Goal: Information Seeking & Learning: Learn about a topic

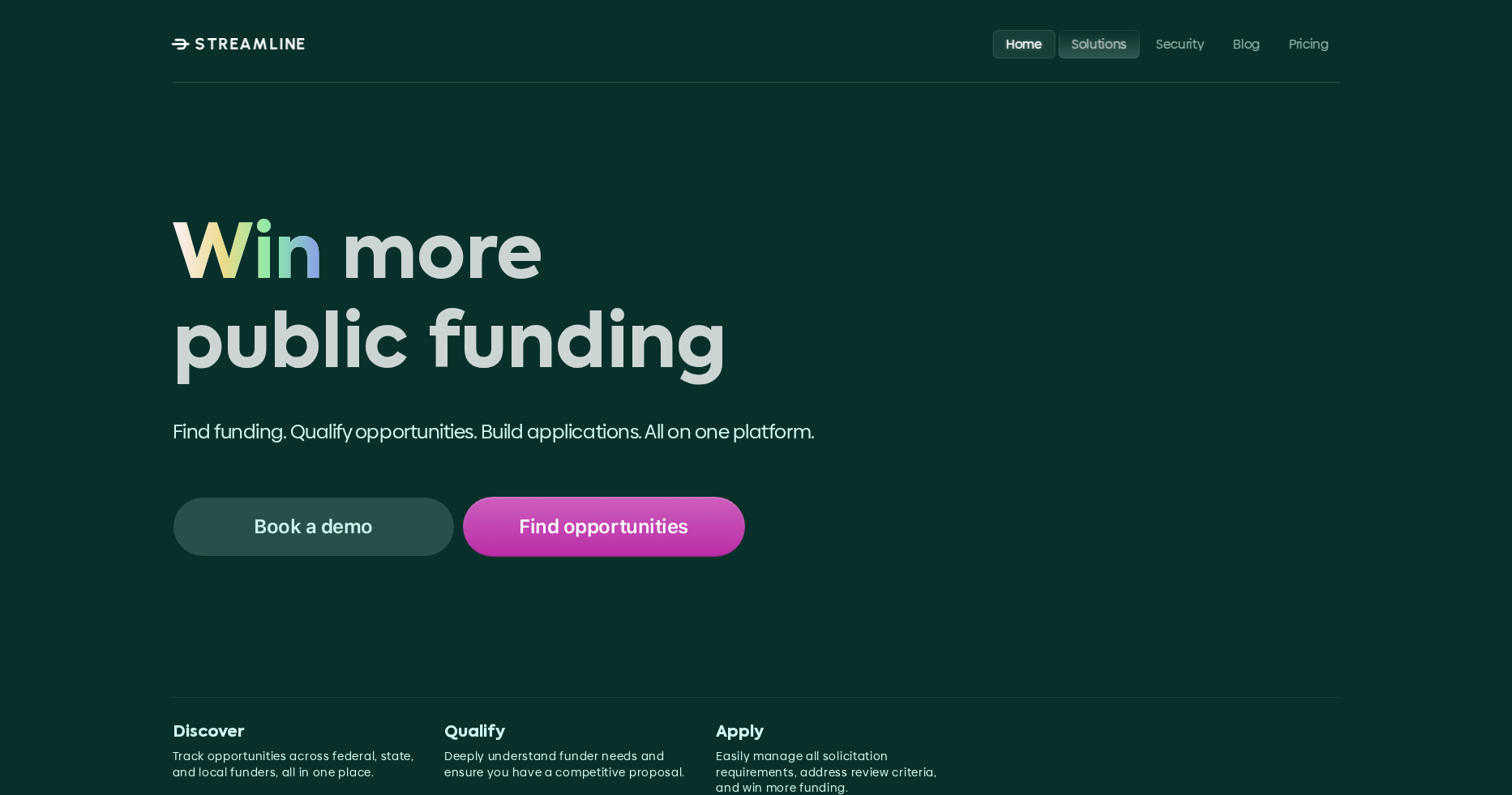
click at [1105, 47] on p "Solutions" at bounding box center [1099, 43] width 55 height 16
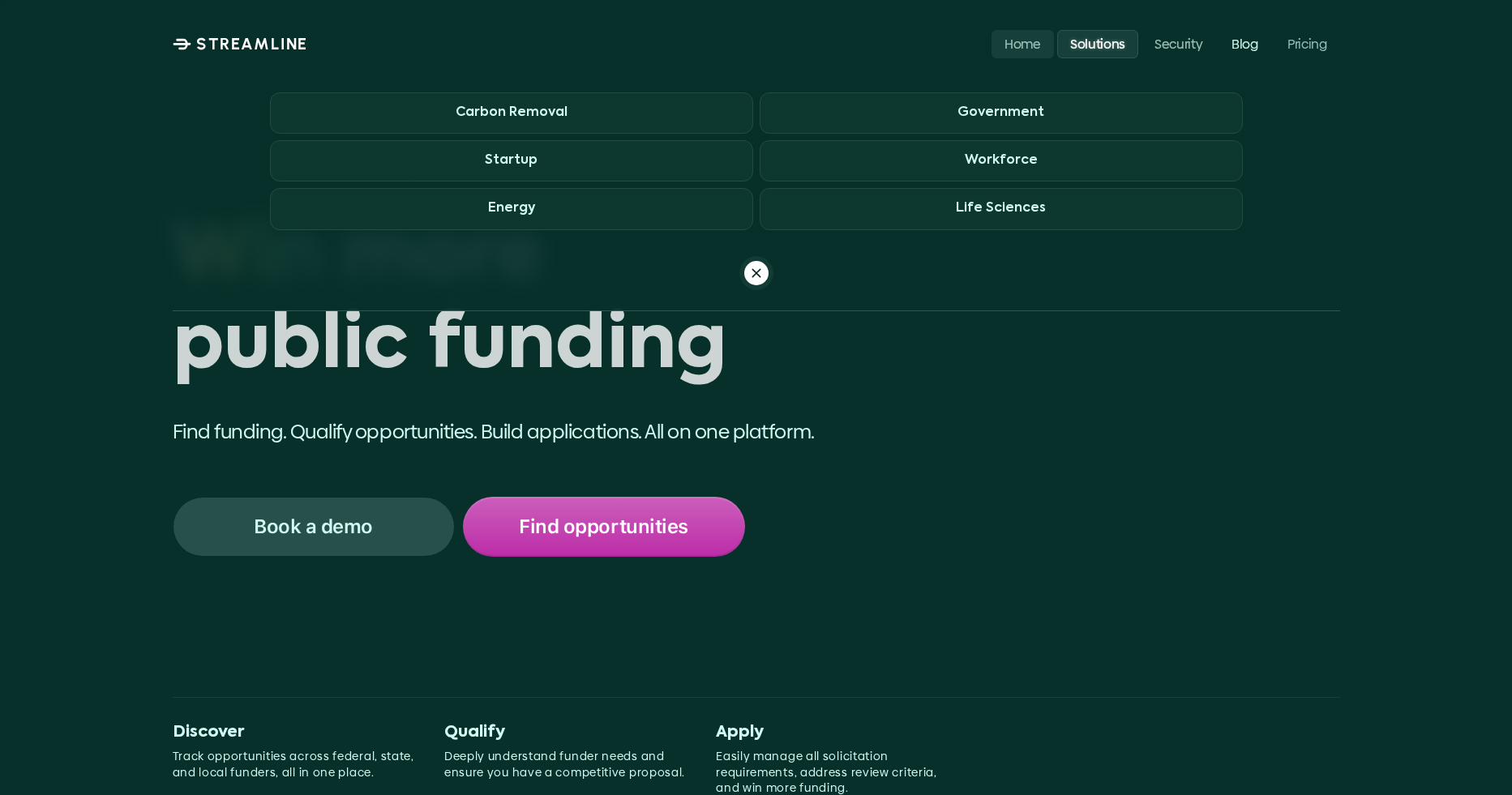
click at [1113, 37] on p "Solutions" at bounding box center [1097, 43] width 55 height 16
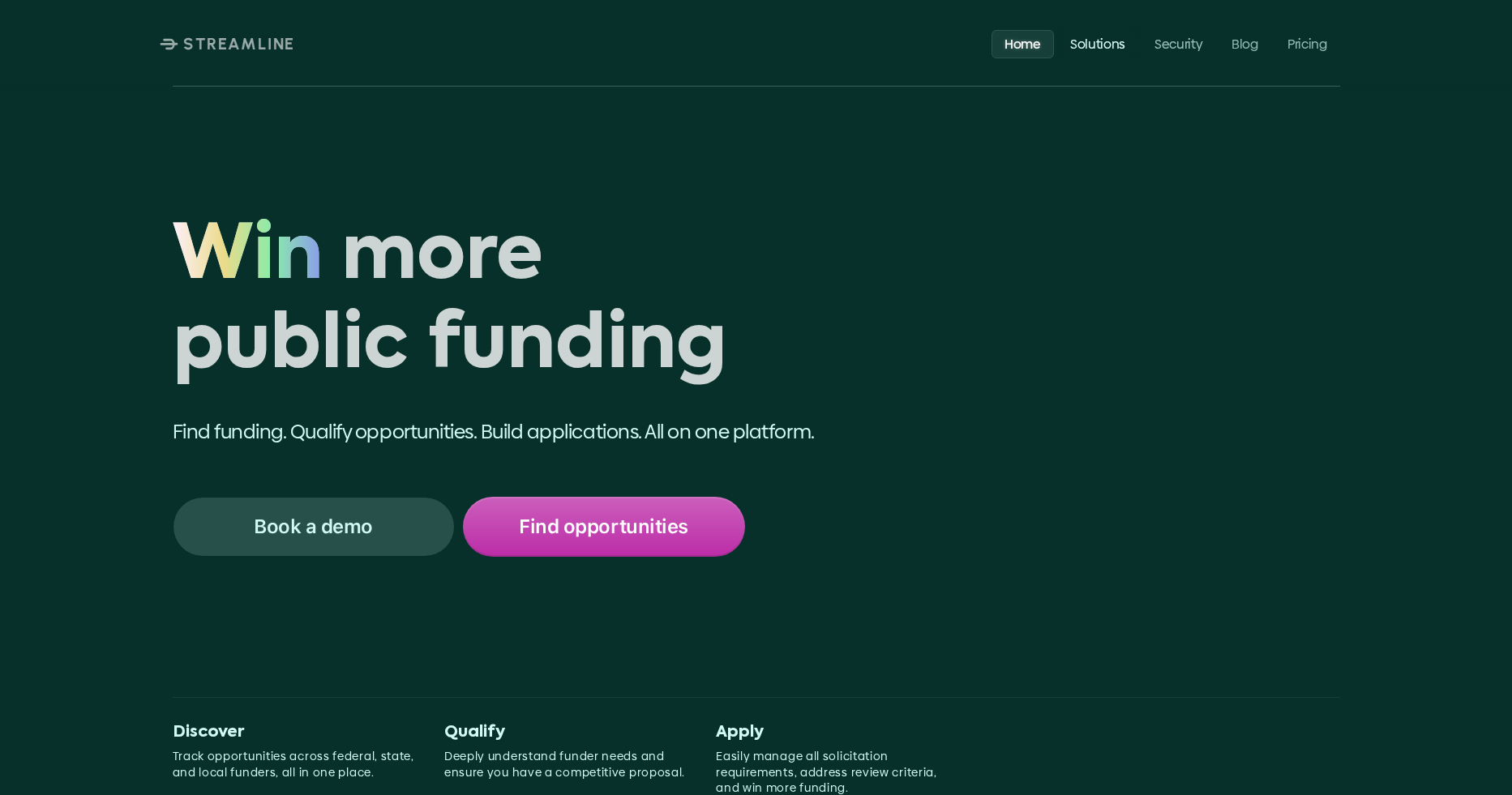
click at [1097, 47] on p "Solutions" at bounding box center [1097, 43] width 55 height 16
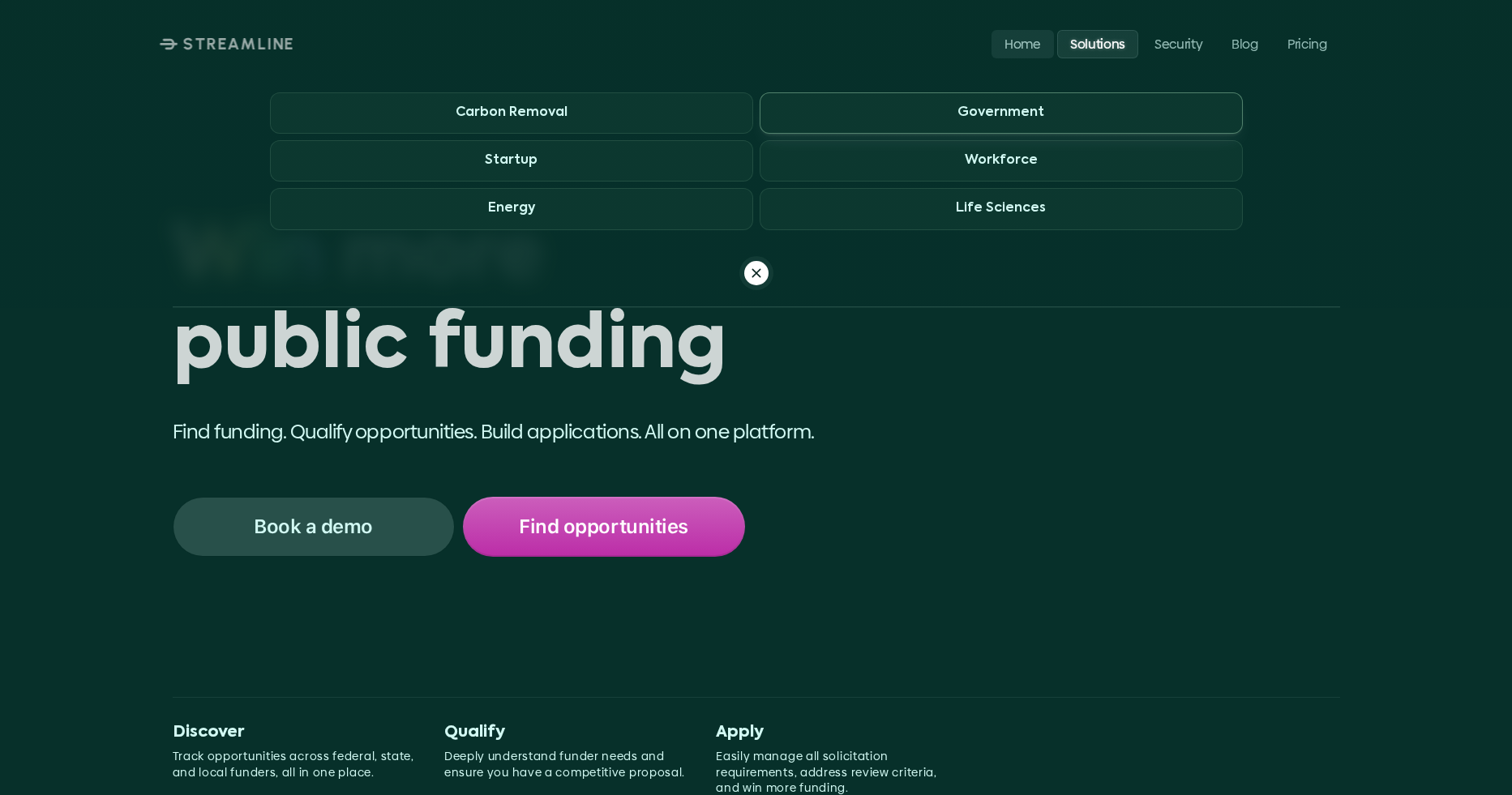
click at [1006, 113] on h3 "Government" at bounding box center [1001, 112] width 87 height 16
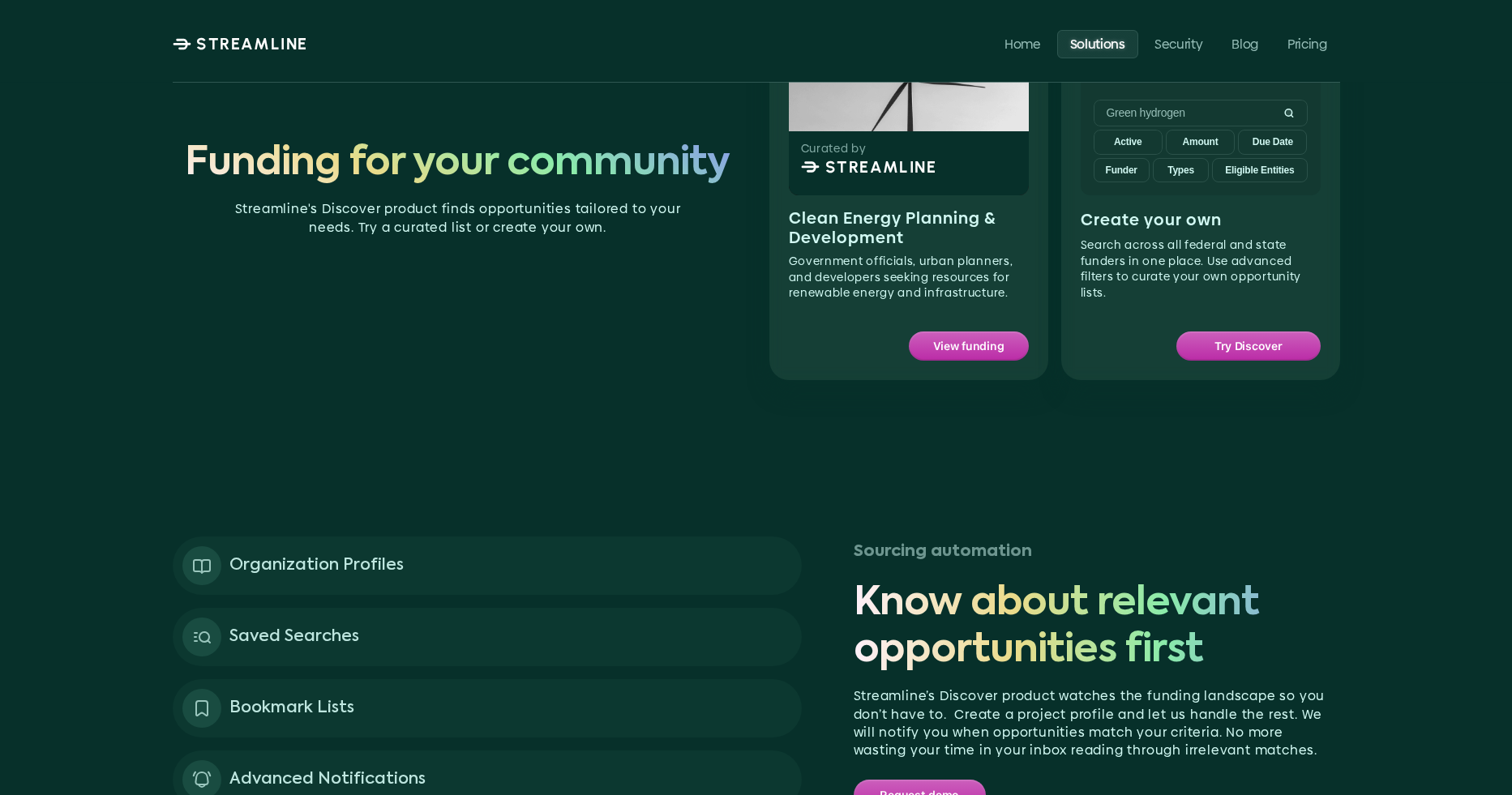
scroll to position [643, 0]
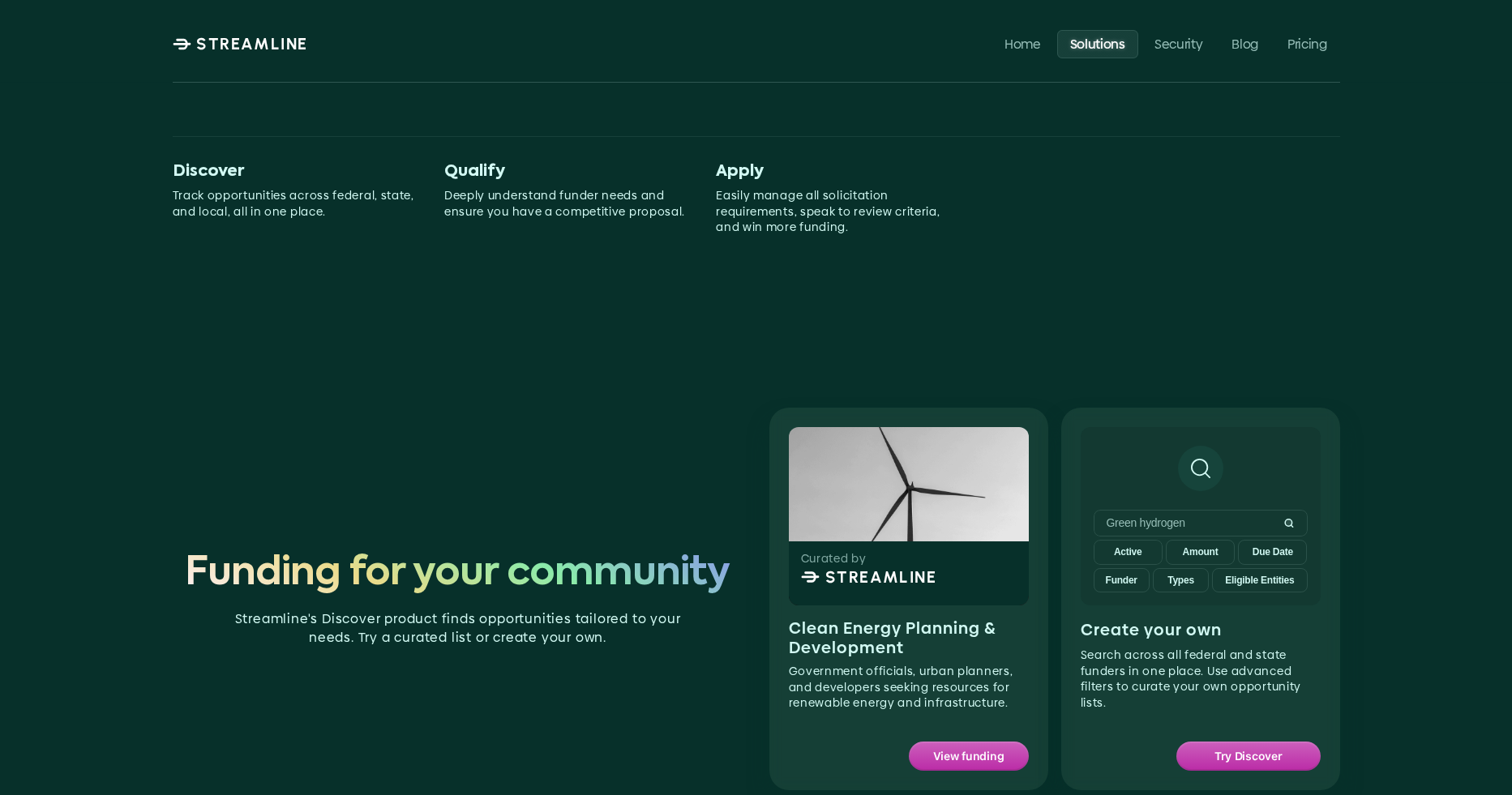
click at [1089, 44] on p "Solutions" at bounding box center [1097, 43] width 55 height 16
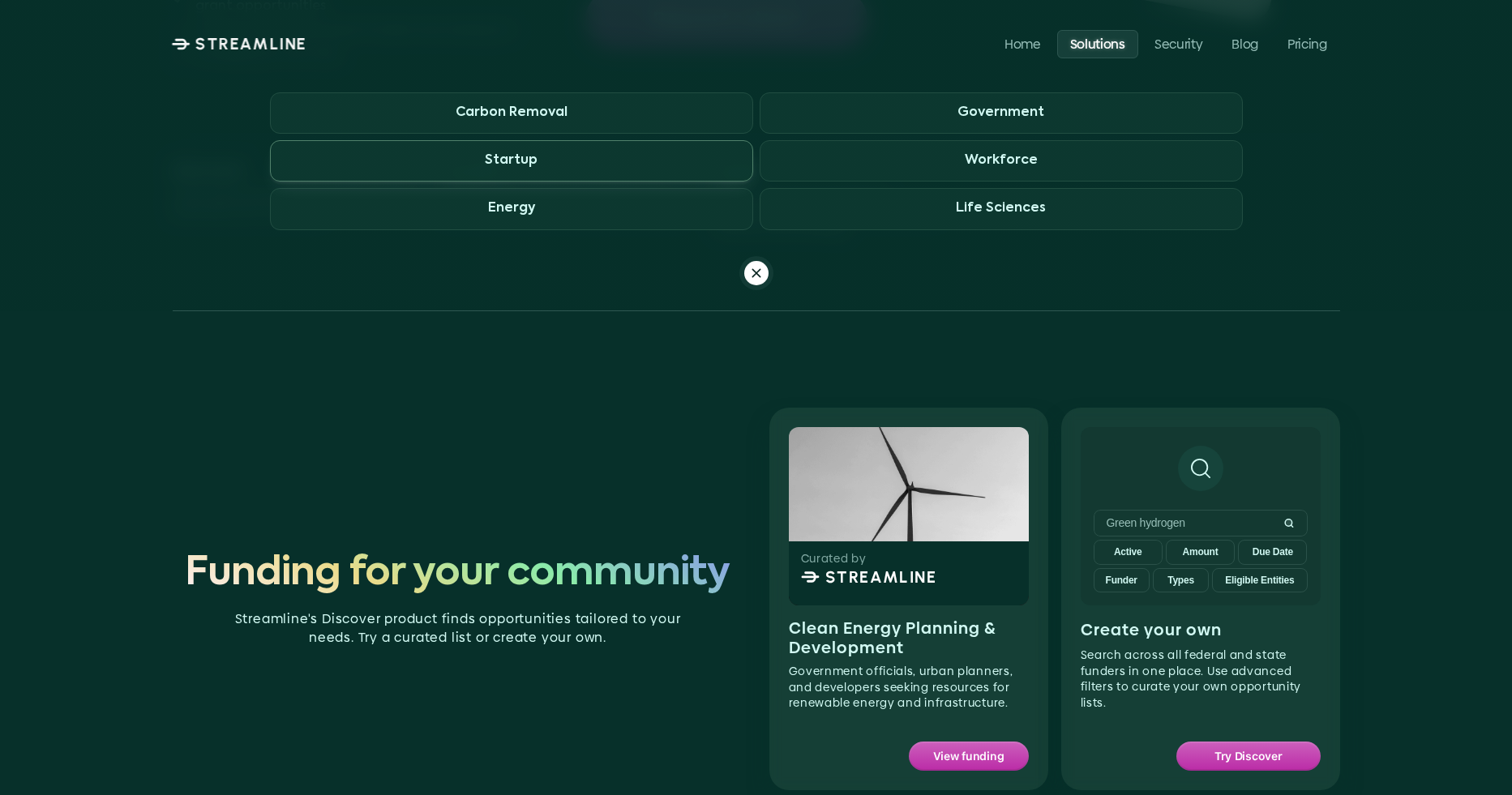
click at [622, 164] on span "Startup" at bounding box center [511, 160] width 484 height 41
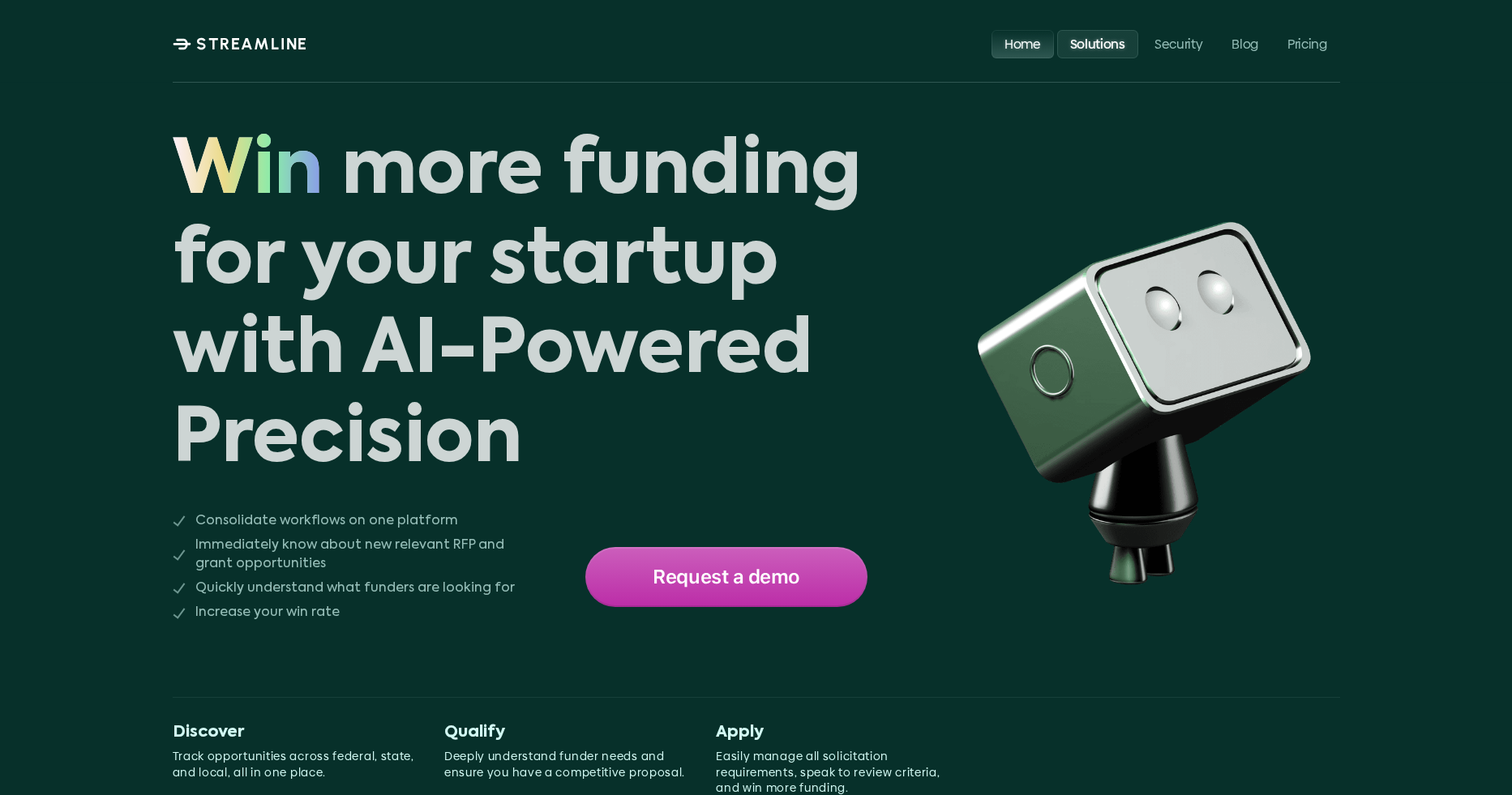
click at [1025, 47] on p "Home" at bounding box center [1023, 43] width 37 height 16
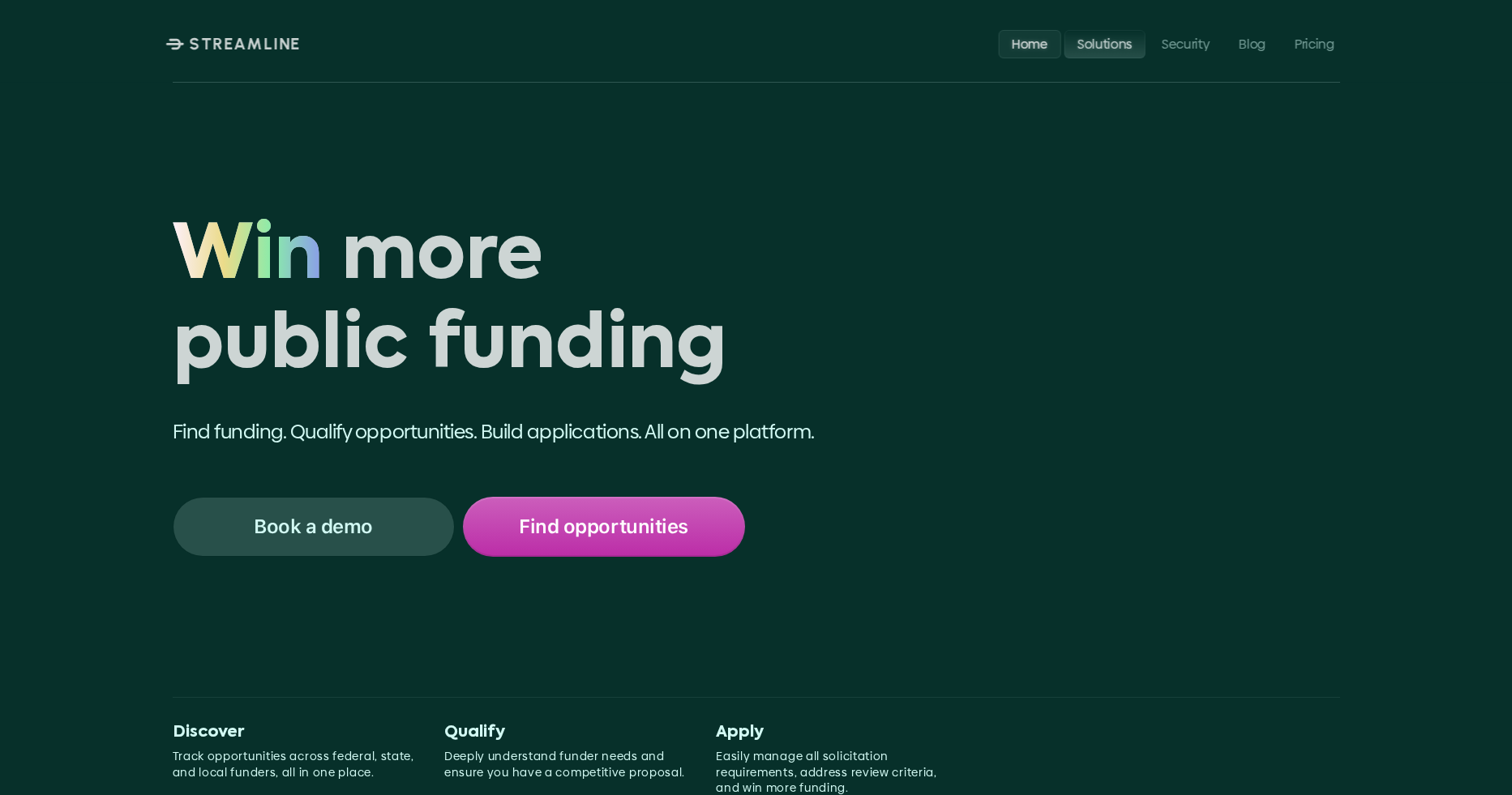
click at [1097, 43] on p "Solutions" at bounding box center [1104, 43] width 55 height 16
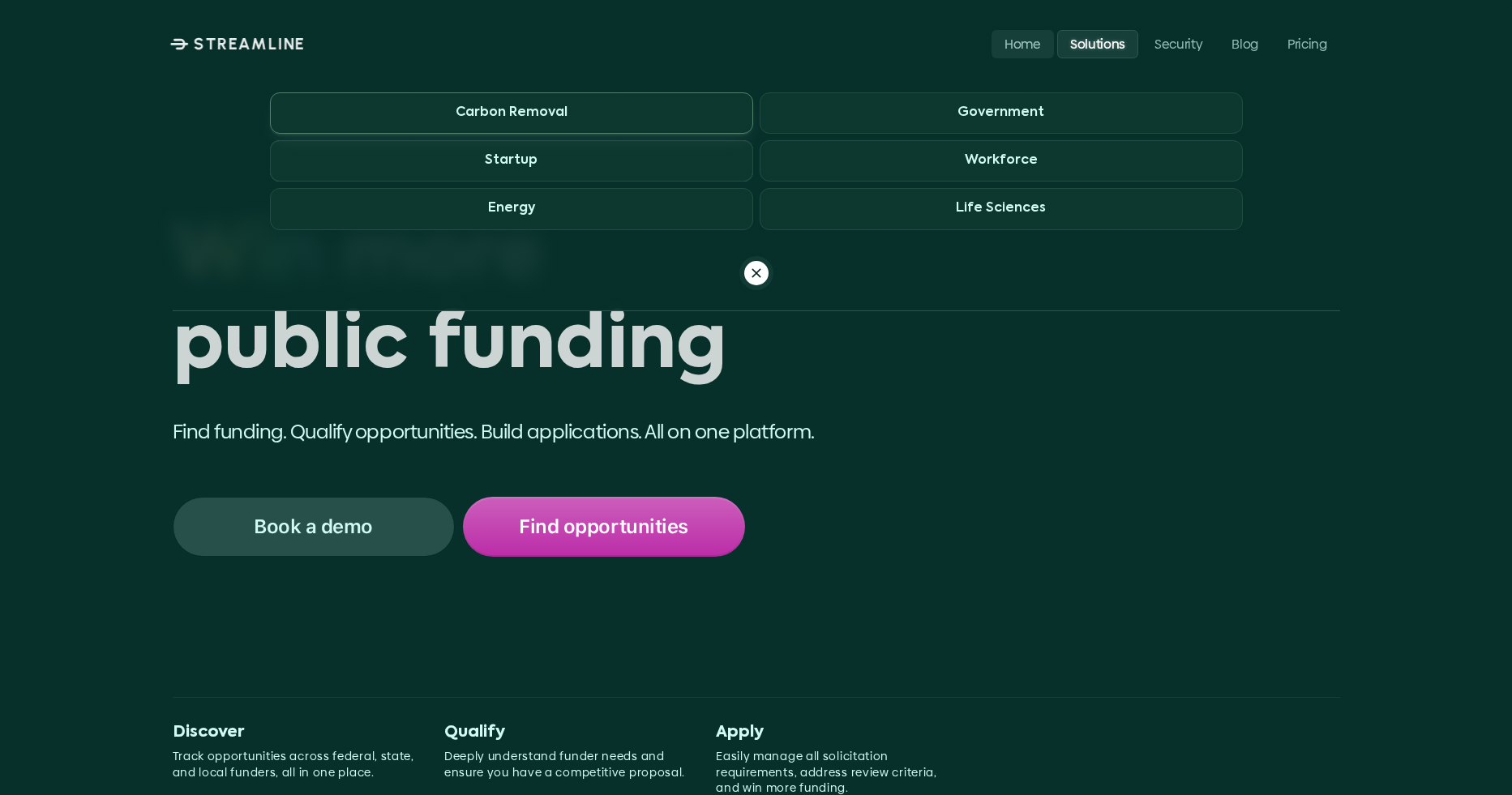
click at [592, 116] on span "Carbon Removal" at bounding box center [511, 112] width 484 height 41
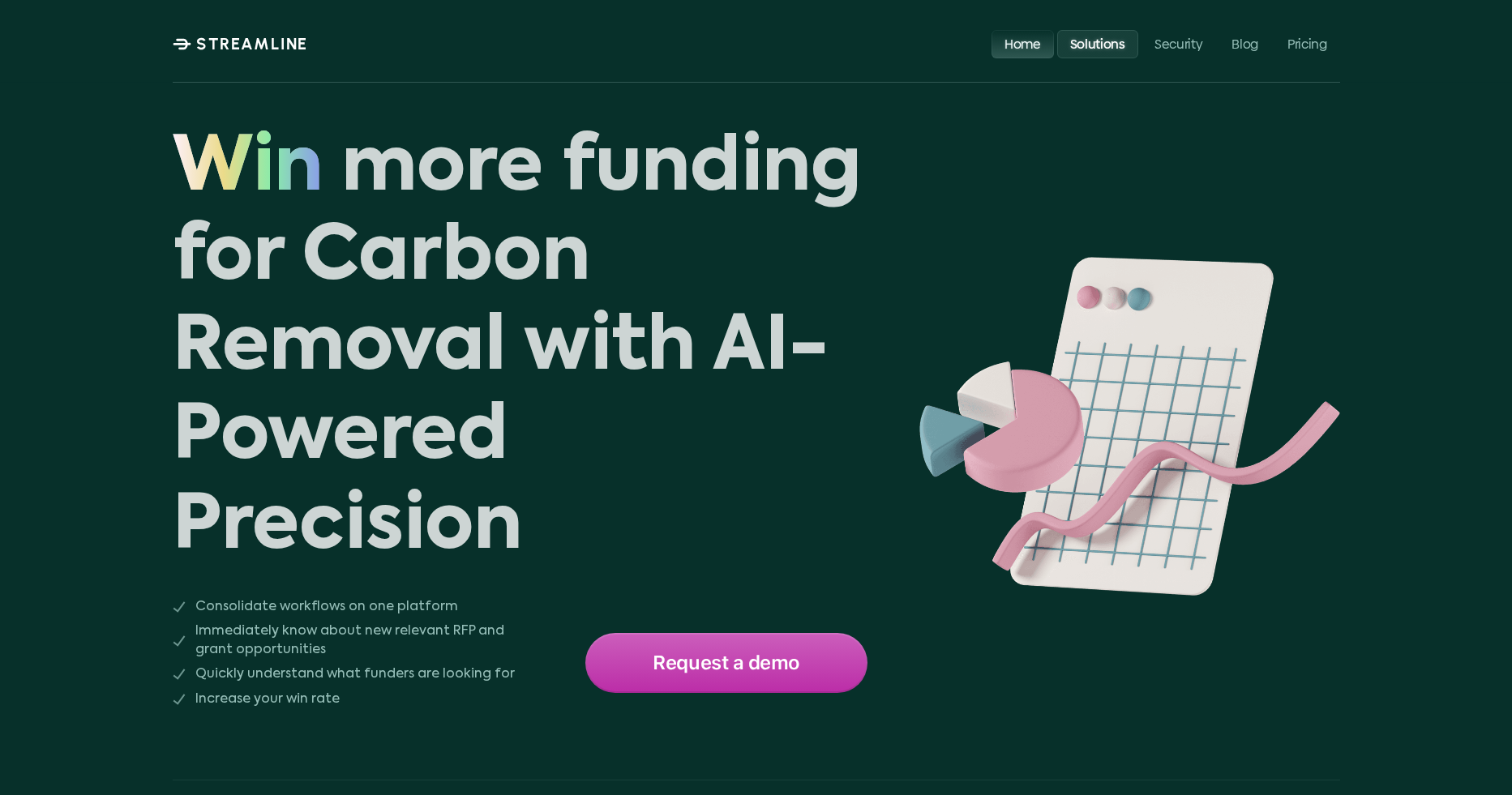
click at [1012, 46] on p "Home" at bounding box center [1023, 43] width 37 height 16
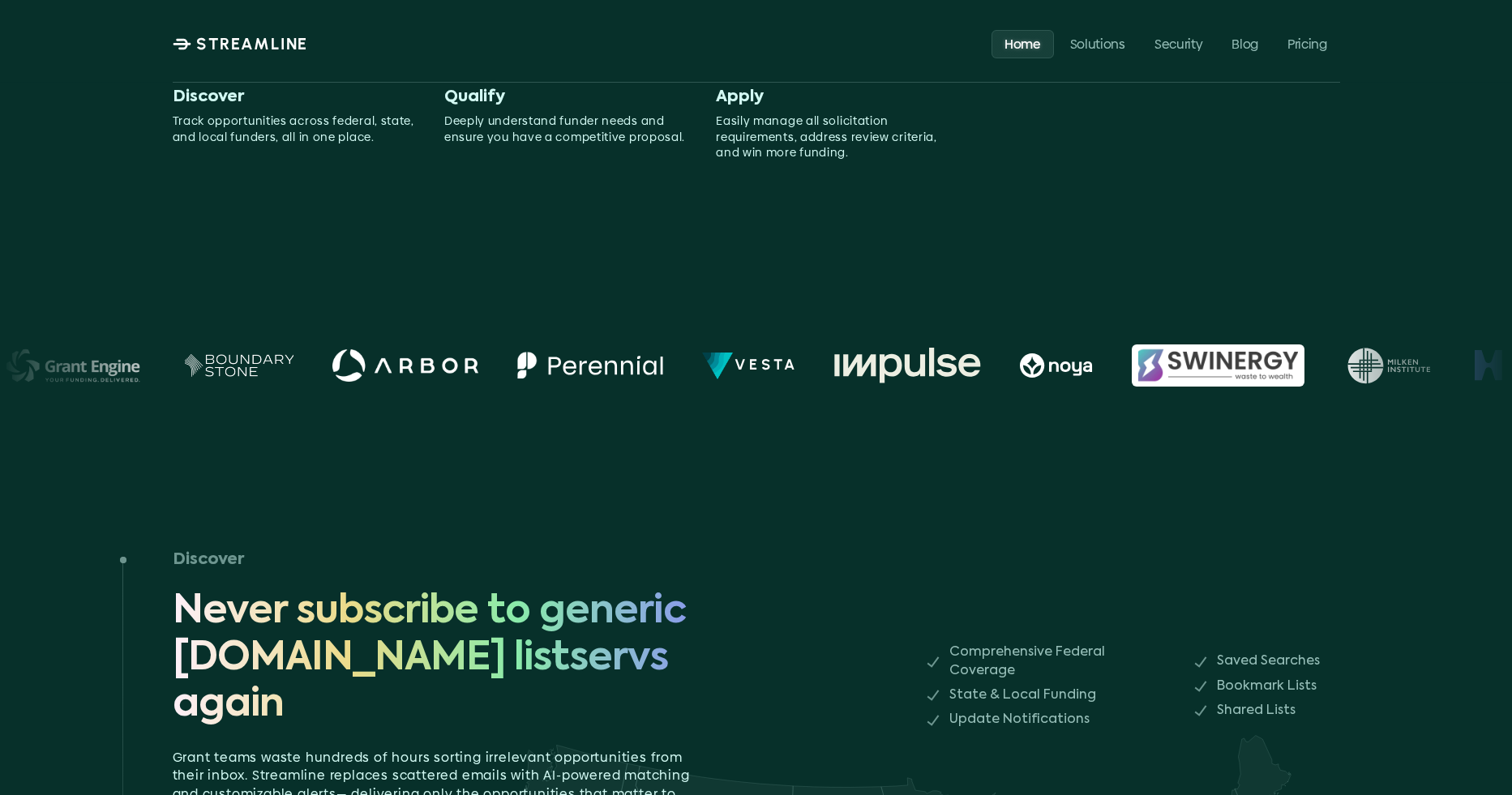
scroll to position [604, 0]
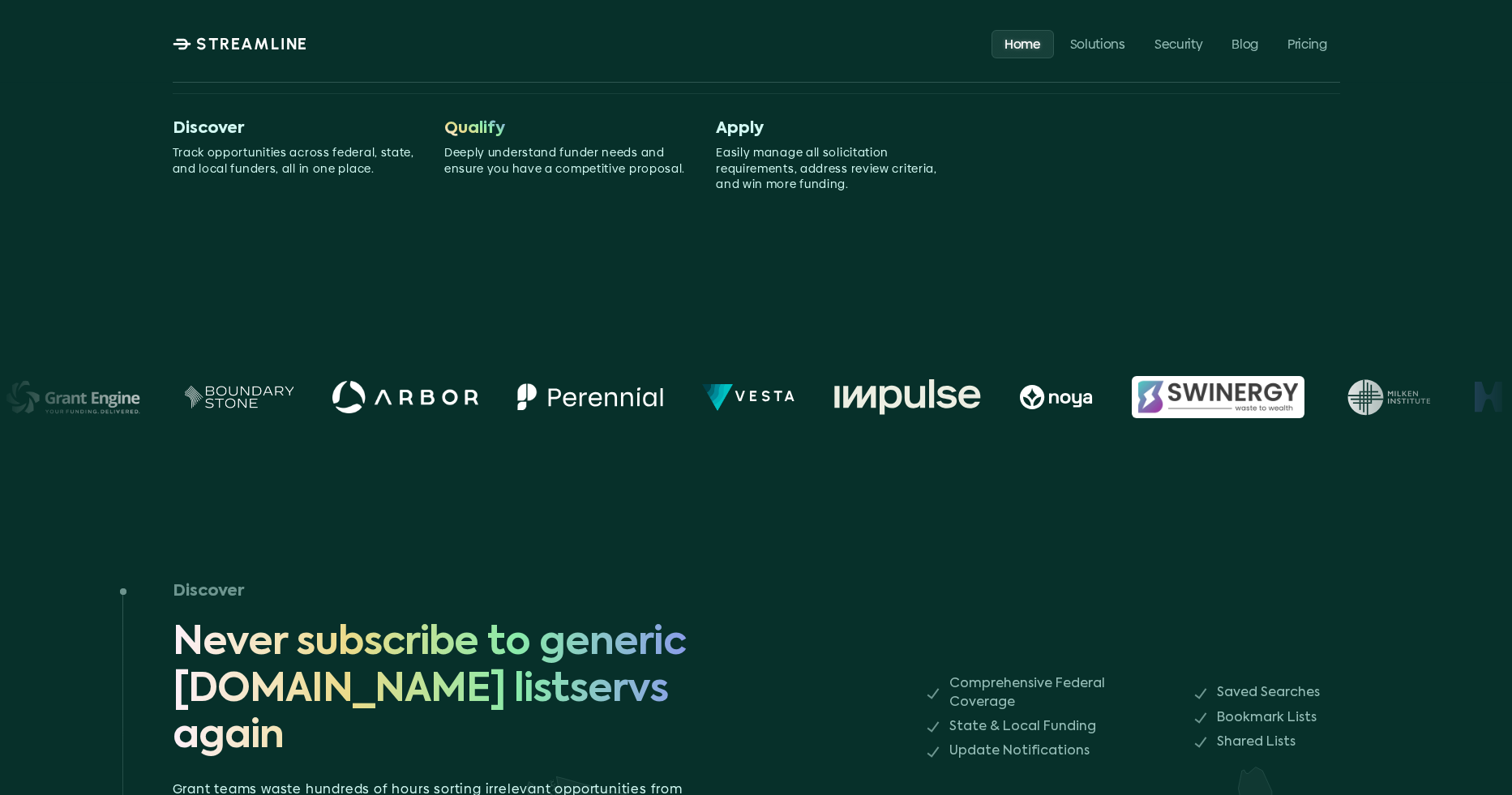
click at [473, 131] on span "Qualify" at bounding box center [474, 128] width 61 height 19
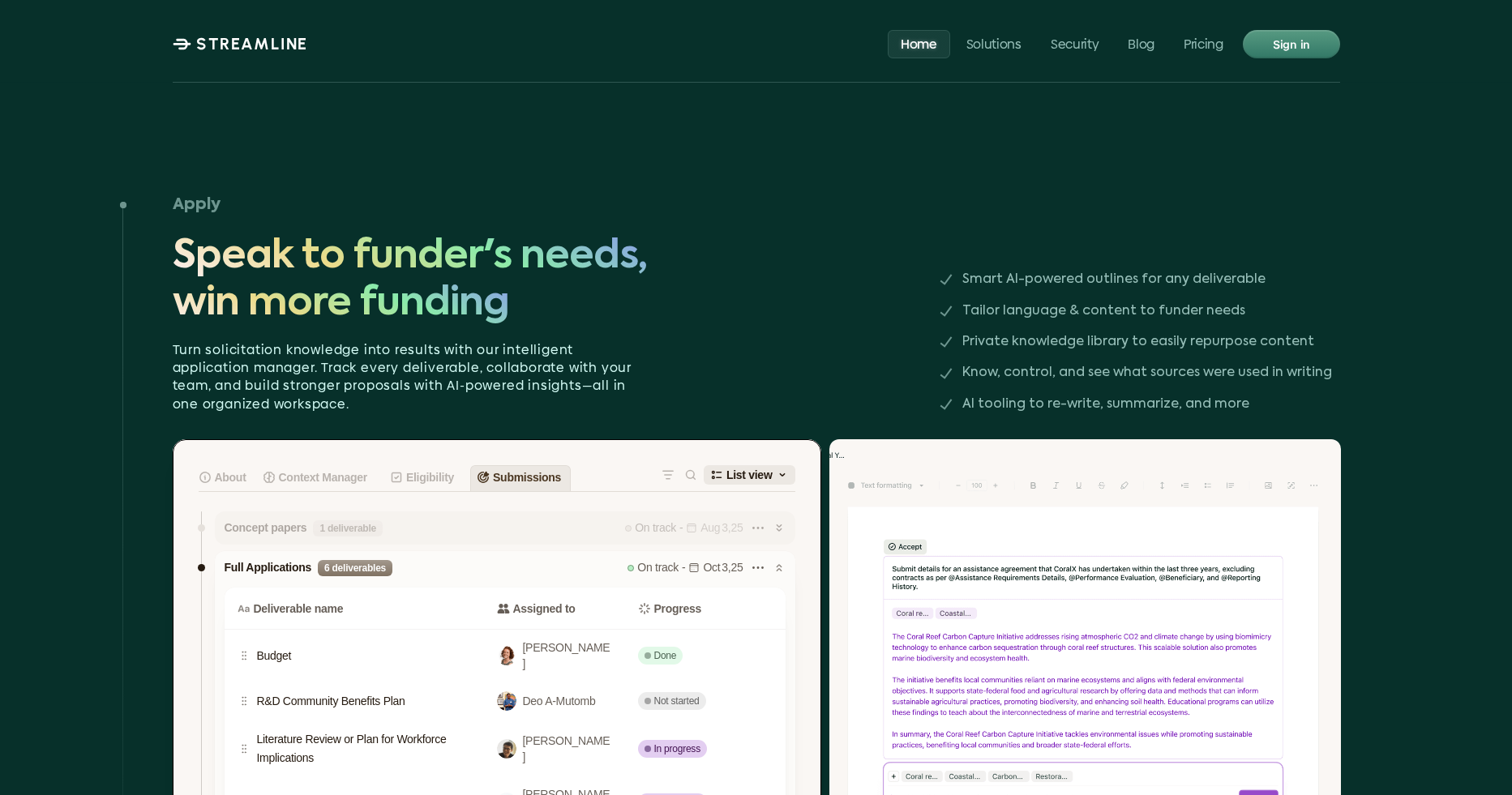
scroll to position [2850, 0]
click at [208, 196] on h3 "Apply" at bounding box center [527, 206] width 708 height 19
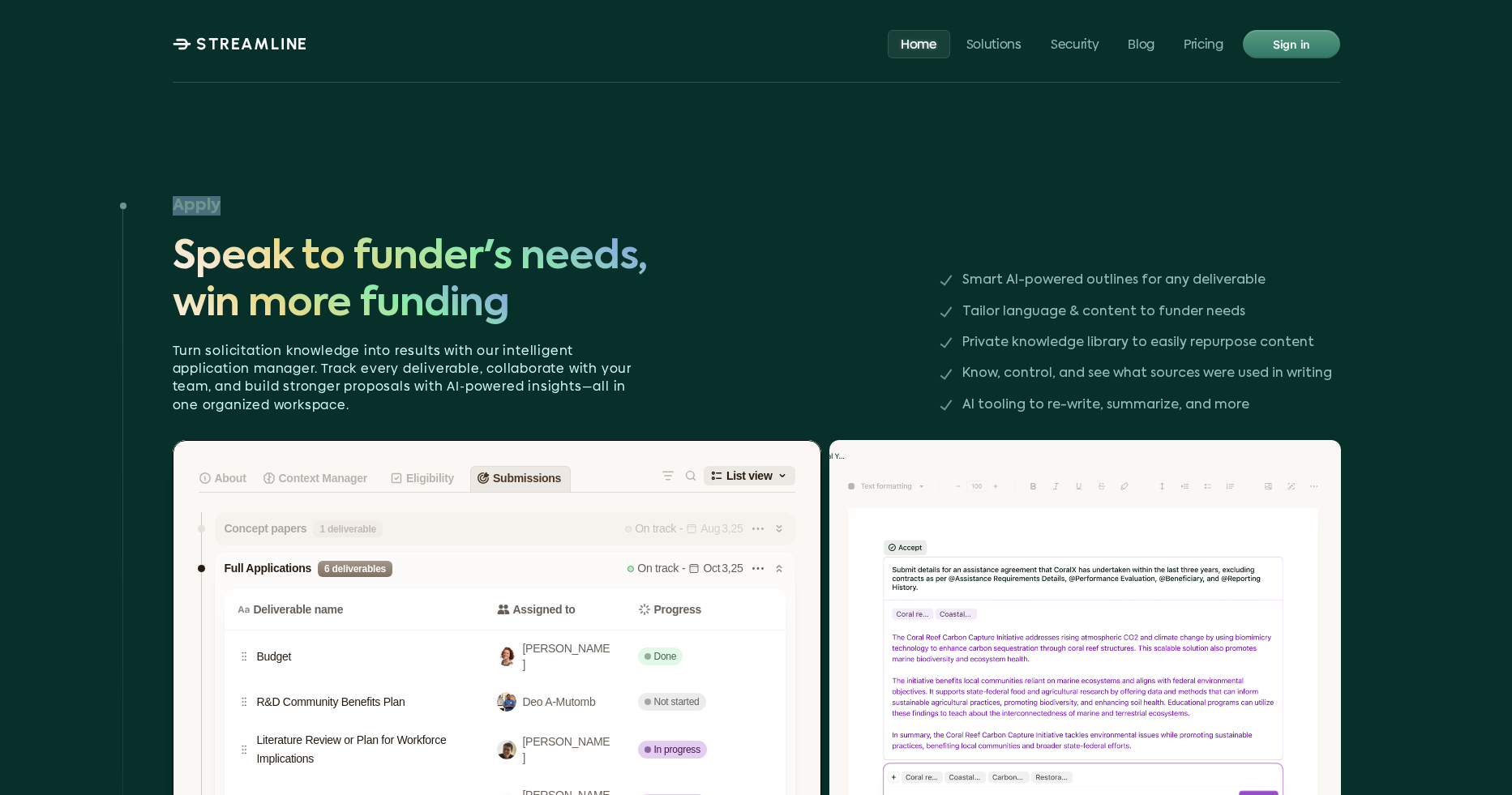
click at [208, 196] on h3 "Apply" at bounding box center [527, 206] width 708 height 19
click at [235, 196] on h3 "Apply" at bounding box center [527, 206] width 708 height 19
click at [1067, 51] on p "Security" at bounding box center [1075, 43] width 48 height 16
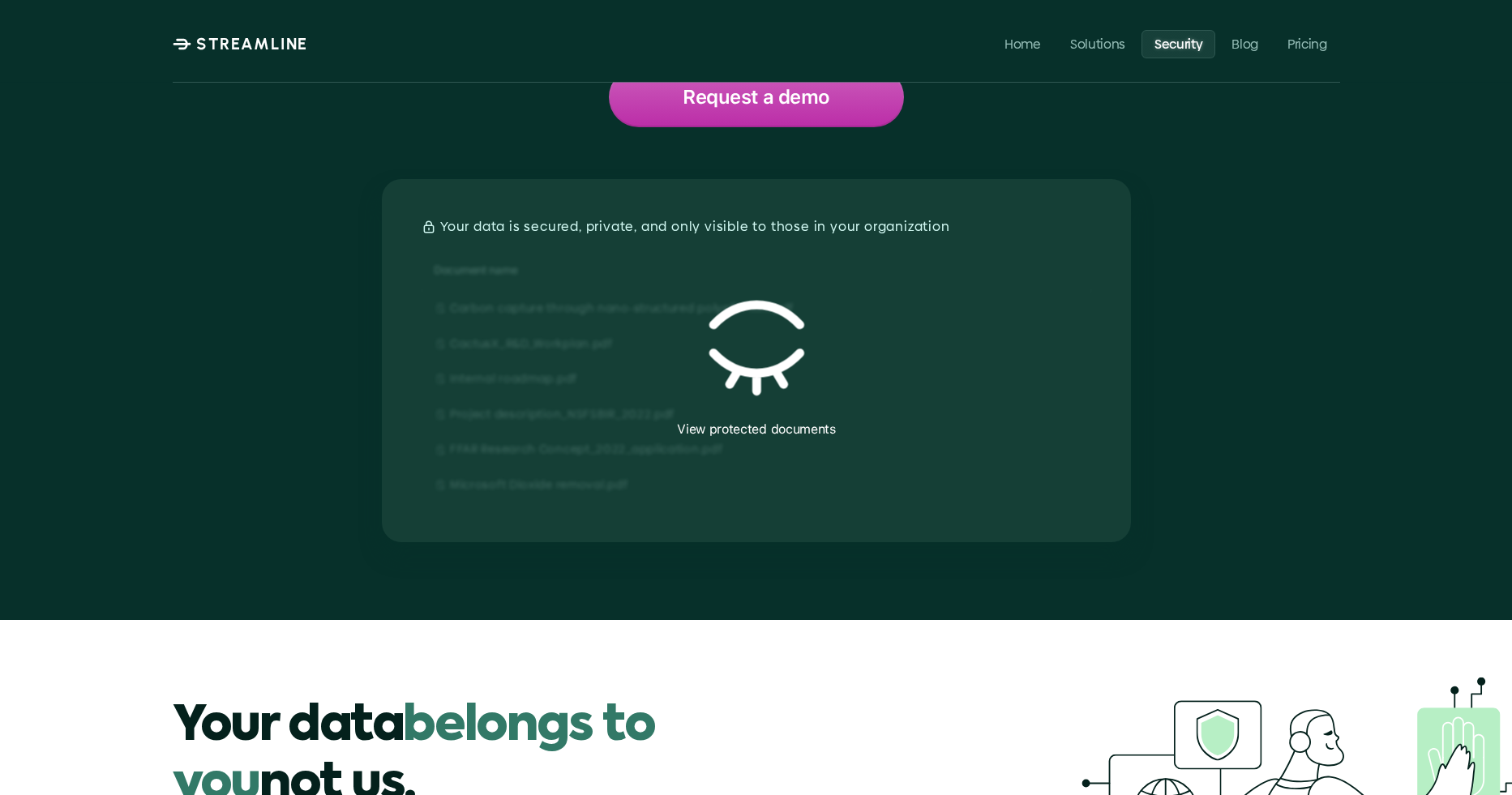
scroll to position [236, 0]
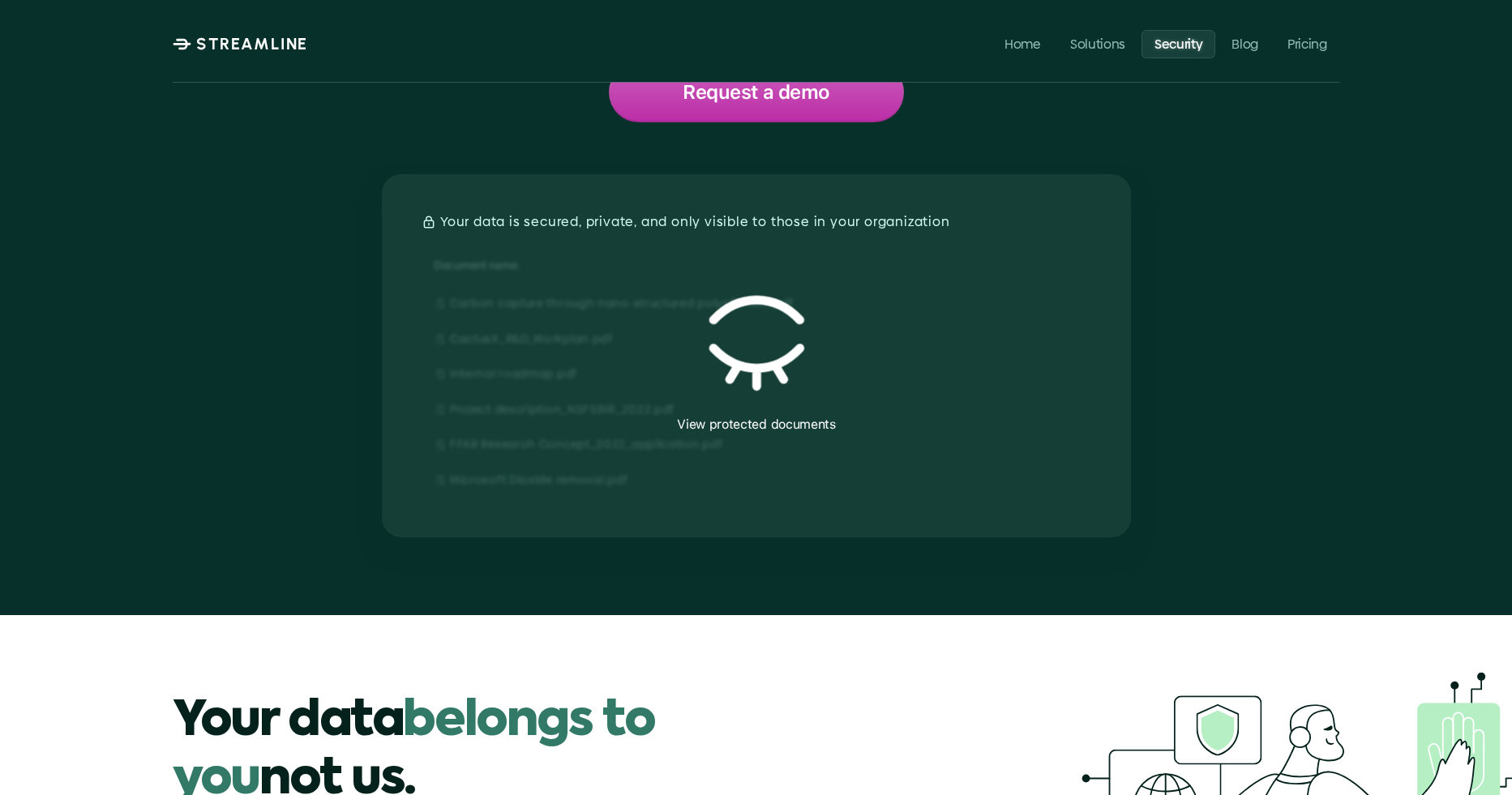
click at [766, 351] on icon at bounding box center [755, 343] width 96 height 96
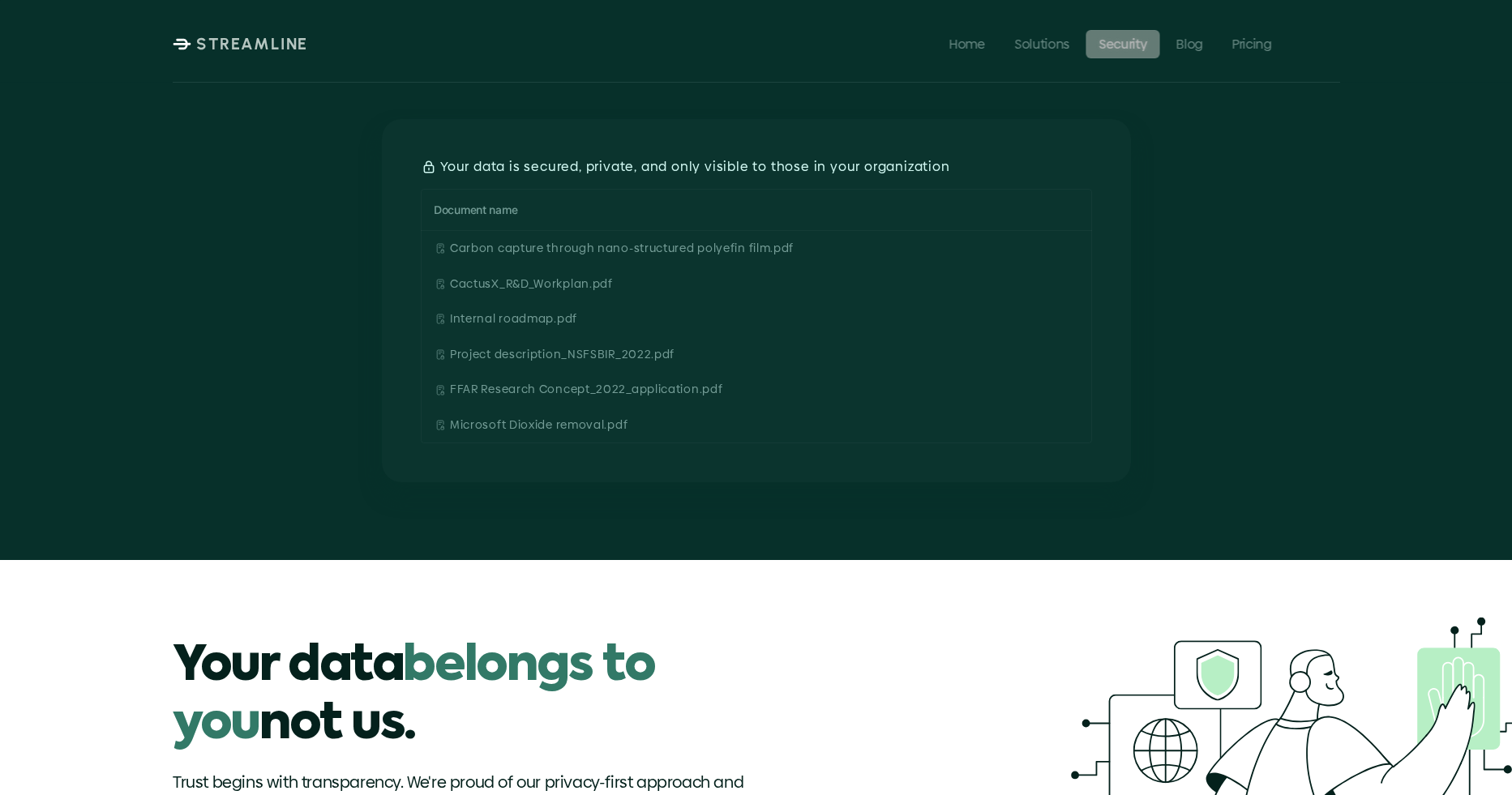
scroll to position [0, 0]
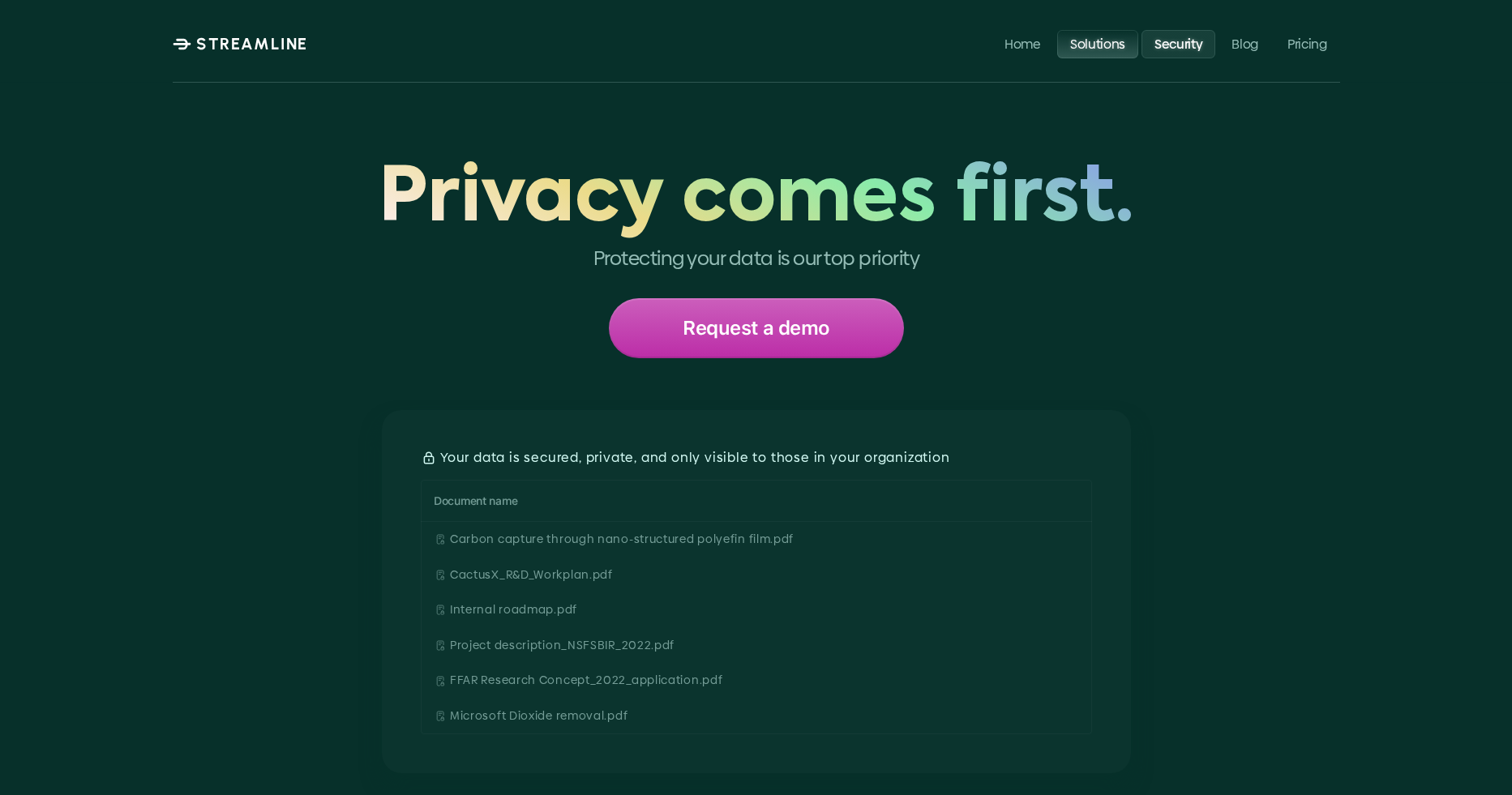
click at [1101, 47] on p "Solutions" at bounding box center [1097, 43] width 55 height 16
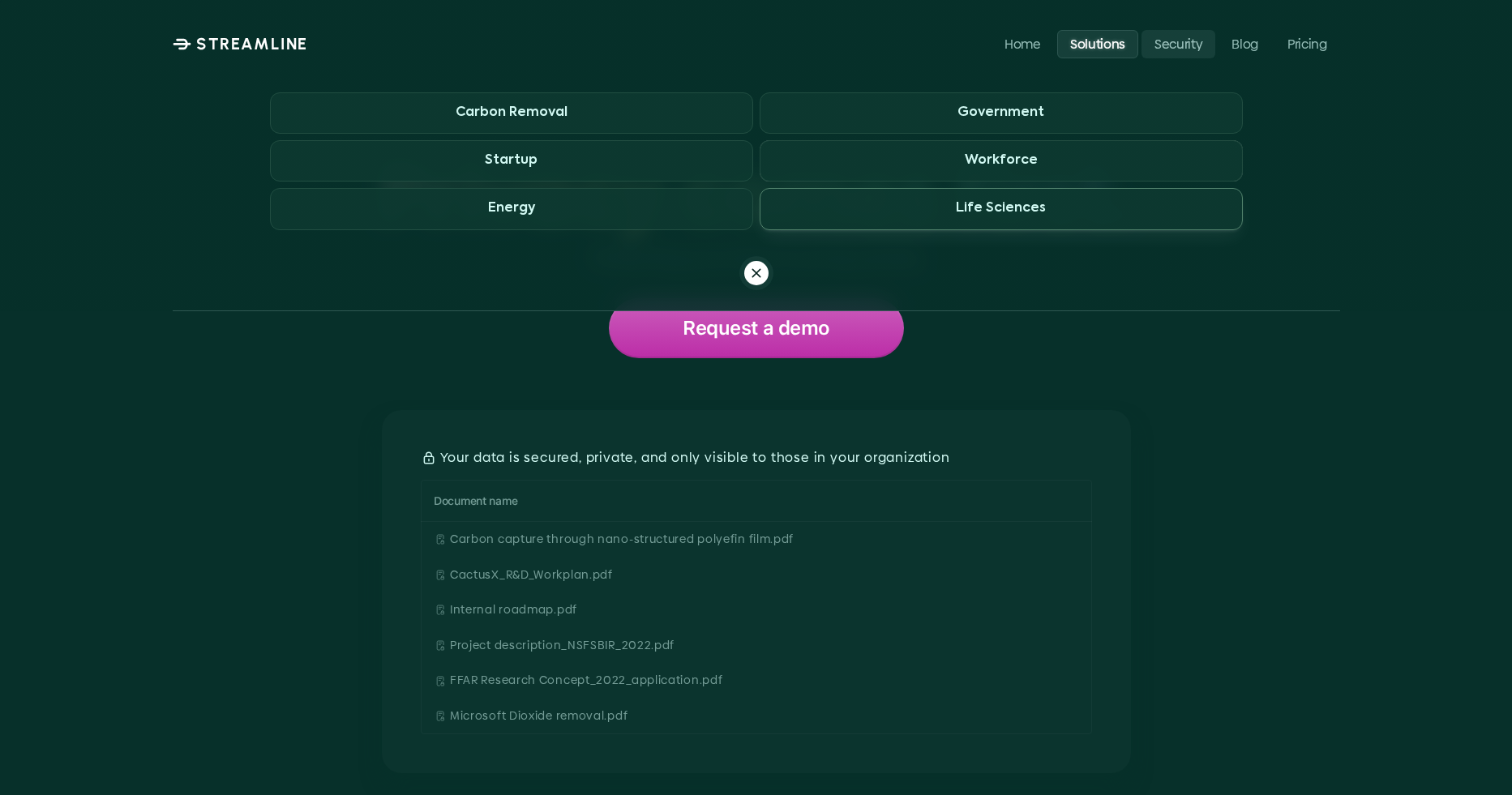
click at [1023, 203] on h3 "Life Sciences" at bounding box center [1001, 208] width 90 height 16
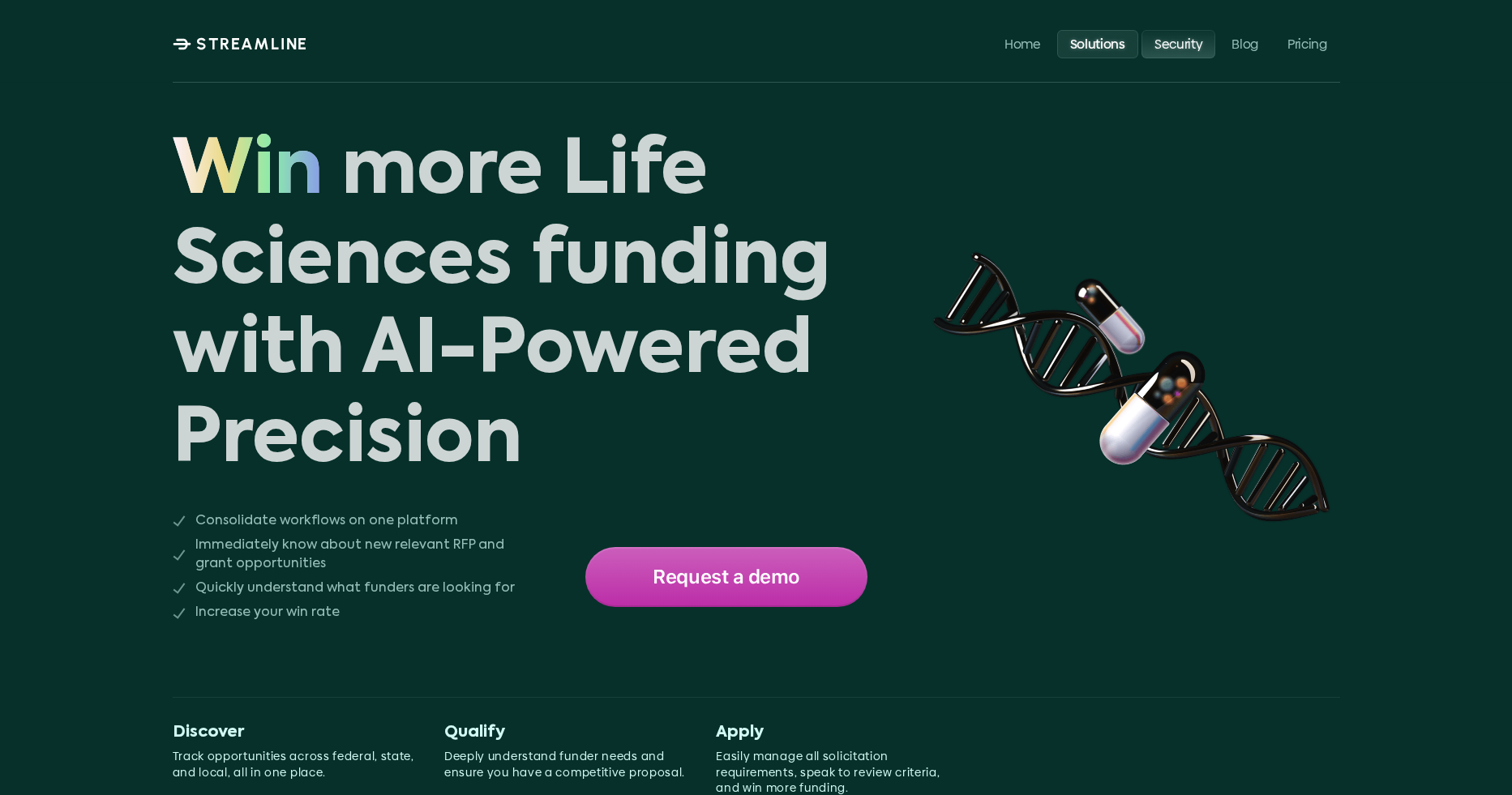
click at [1166, 56] on link "Security" at bounding box center [1178, 43] width 74 height 28
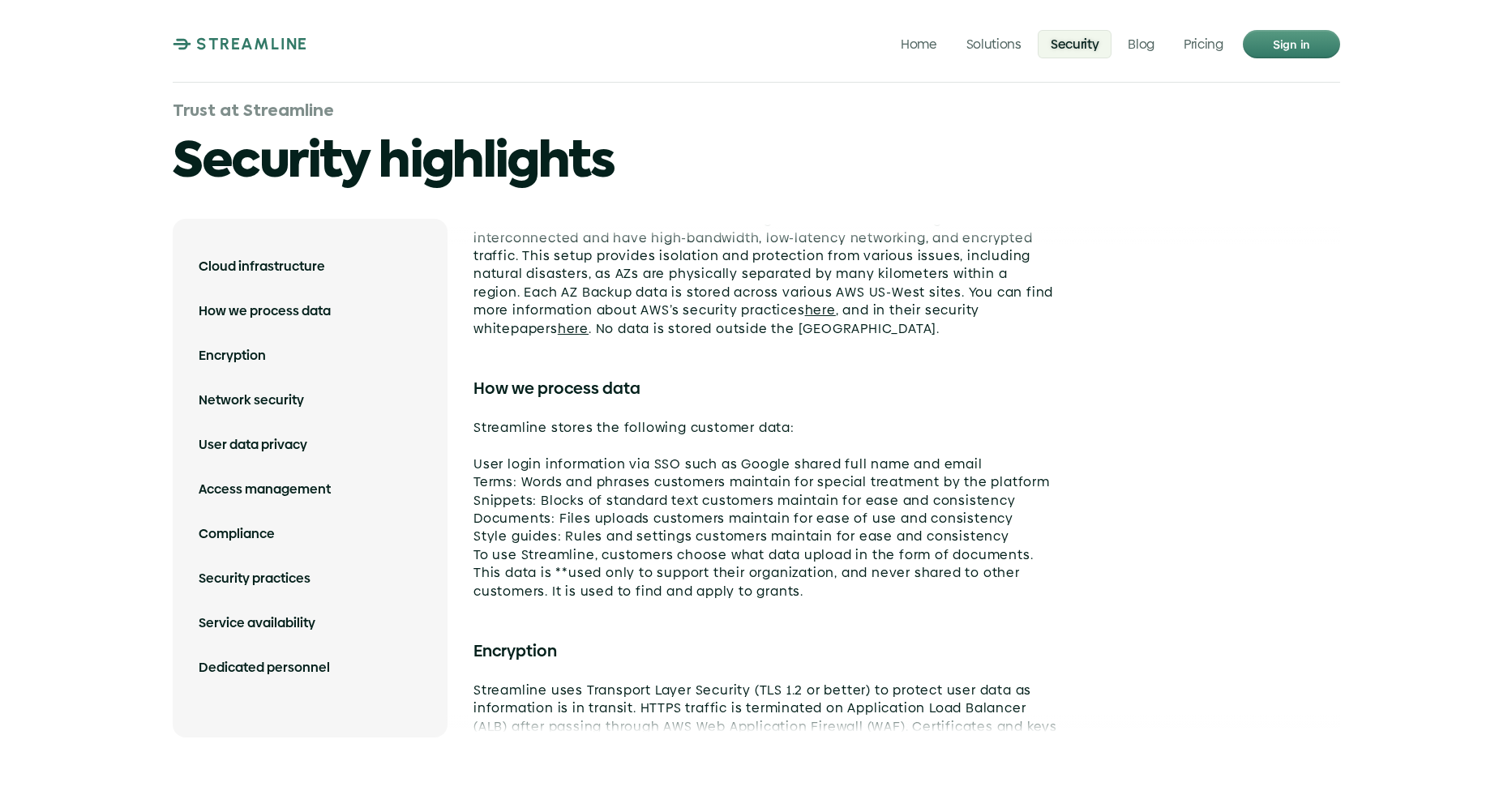
scroll to position [119, 0]
click at [527, 562] on p "User login information via SSO such as Google shared full name and email Terms:…" at bounding box center [765, 516] width 584 height 164
click at [671, 341] on div "Cloud infrastructure Streamline is a fully cloud-based service. We’re hosted on…" at bounding box center [894, 478] width 893 height 519
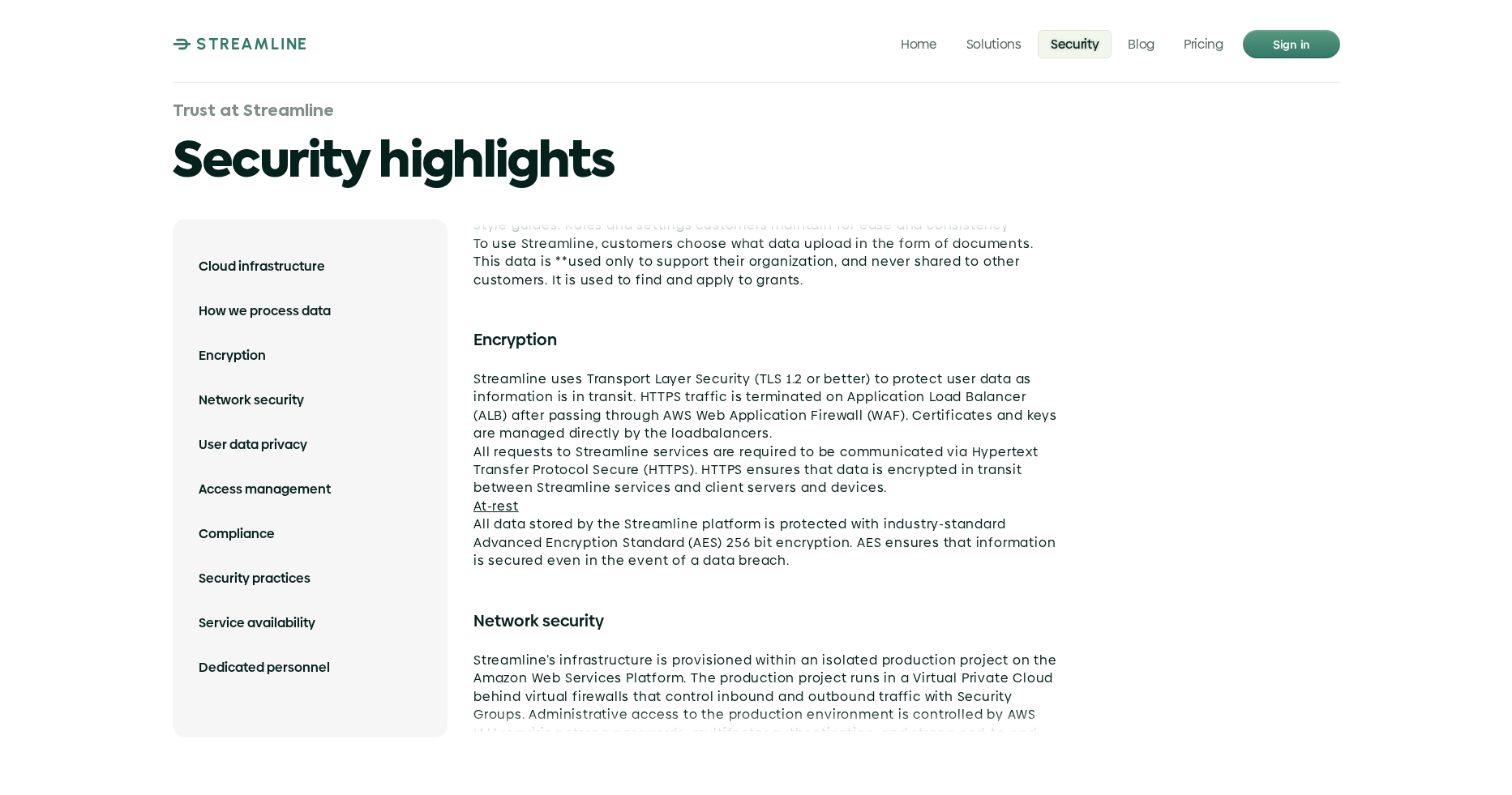
scroll to position [450, 0]
